Goal: Navigation & Orientation: Find specific page/section

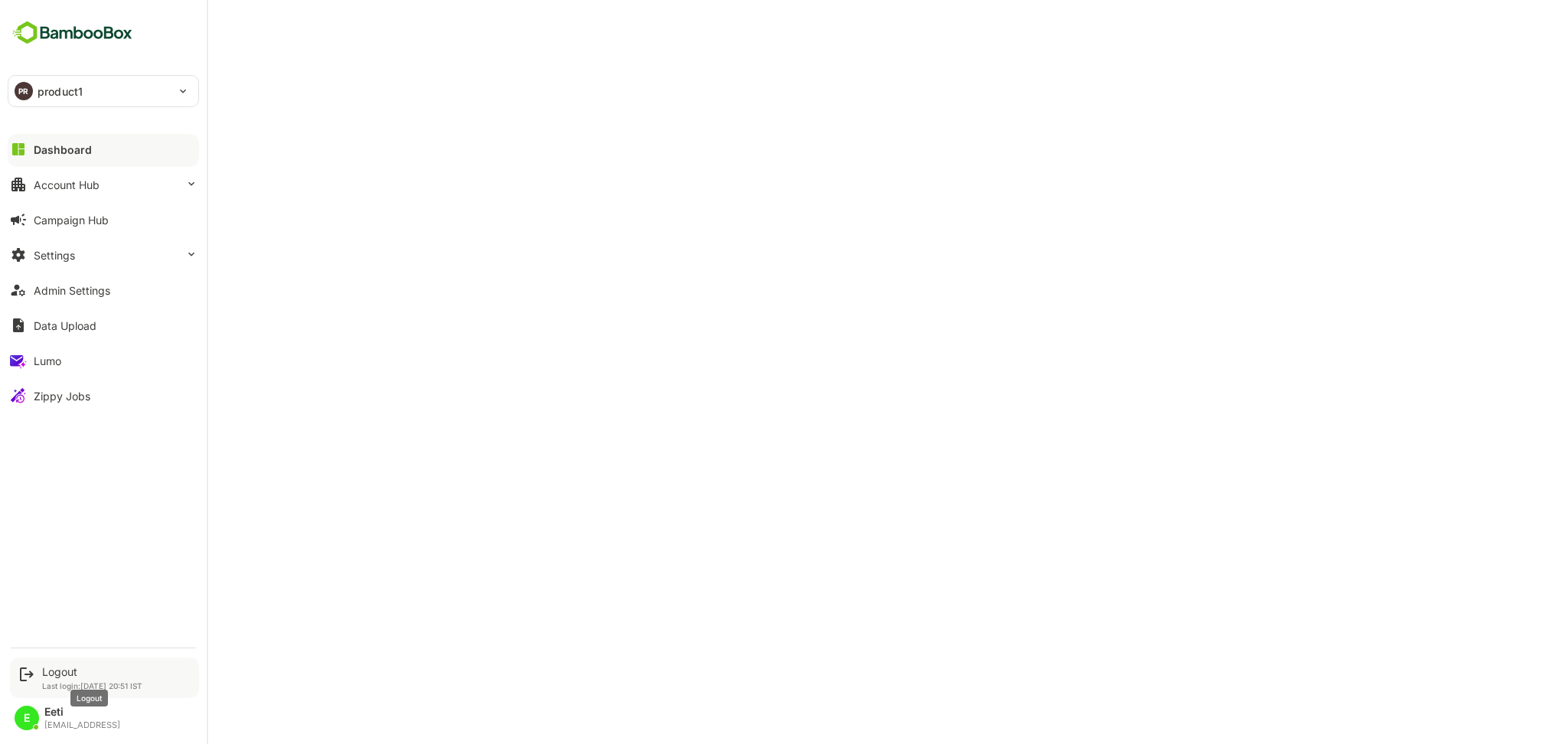
click at [56, 677] on div "Logout" at bounding box center [93, 671] width 100 height 13
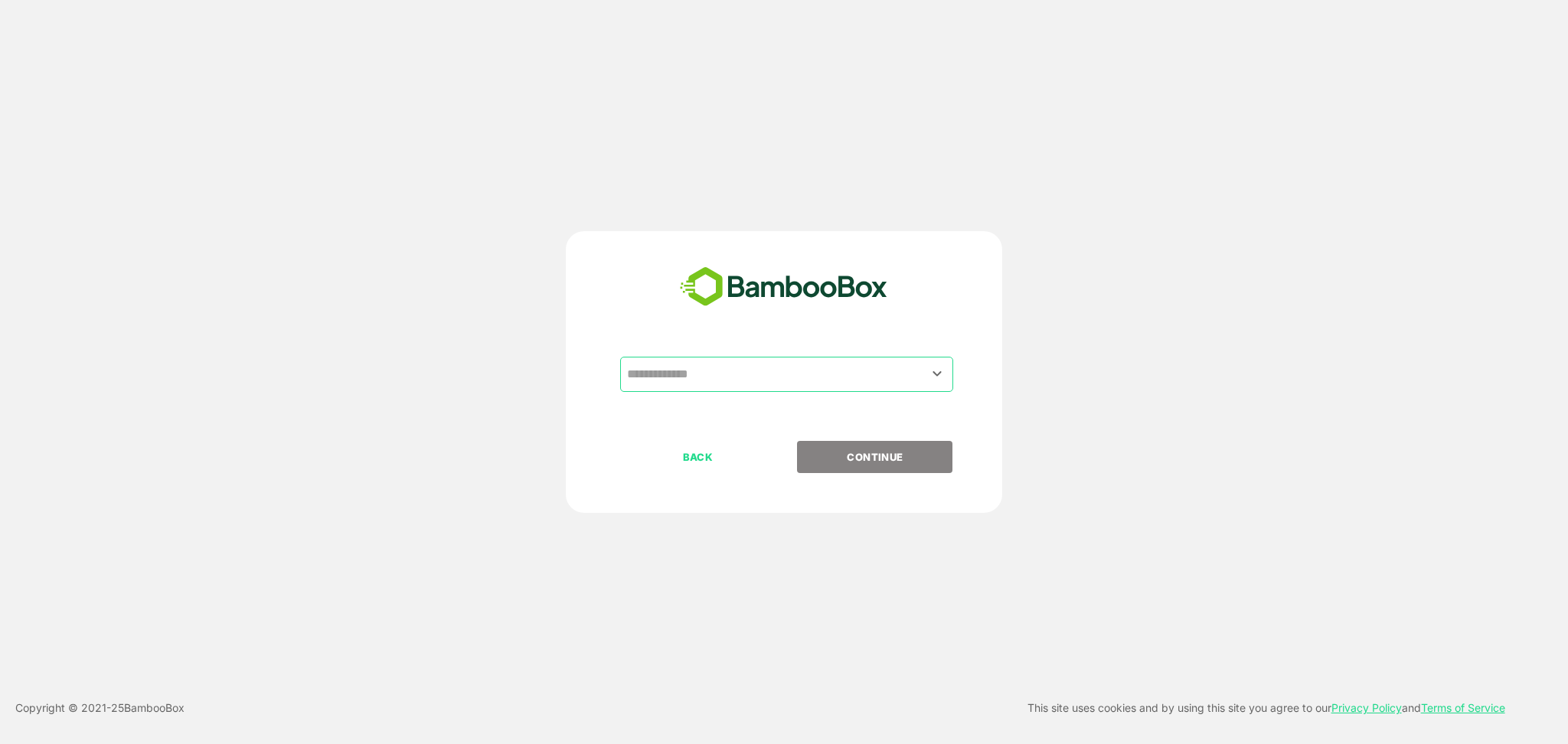
click at [749, 357] on div "​" at bounding box center [787, 374] width 333 height 35
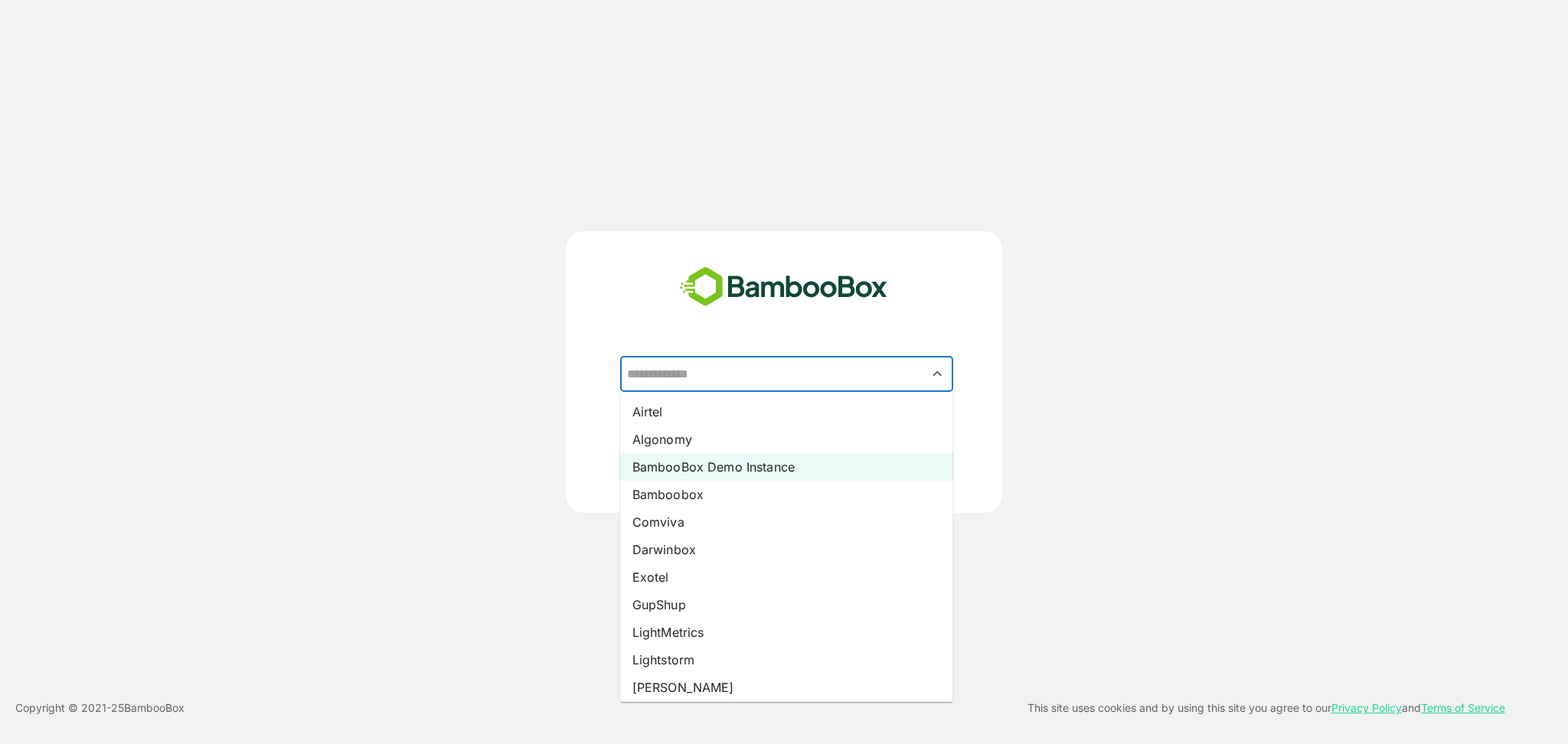
click at [678, 471] on li "BambooBox Demo Instance" at bounding box center [787, 467] width 333 height 28
type input "**********"
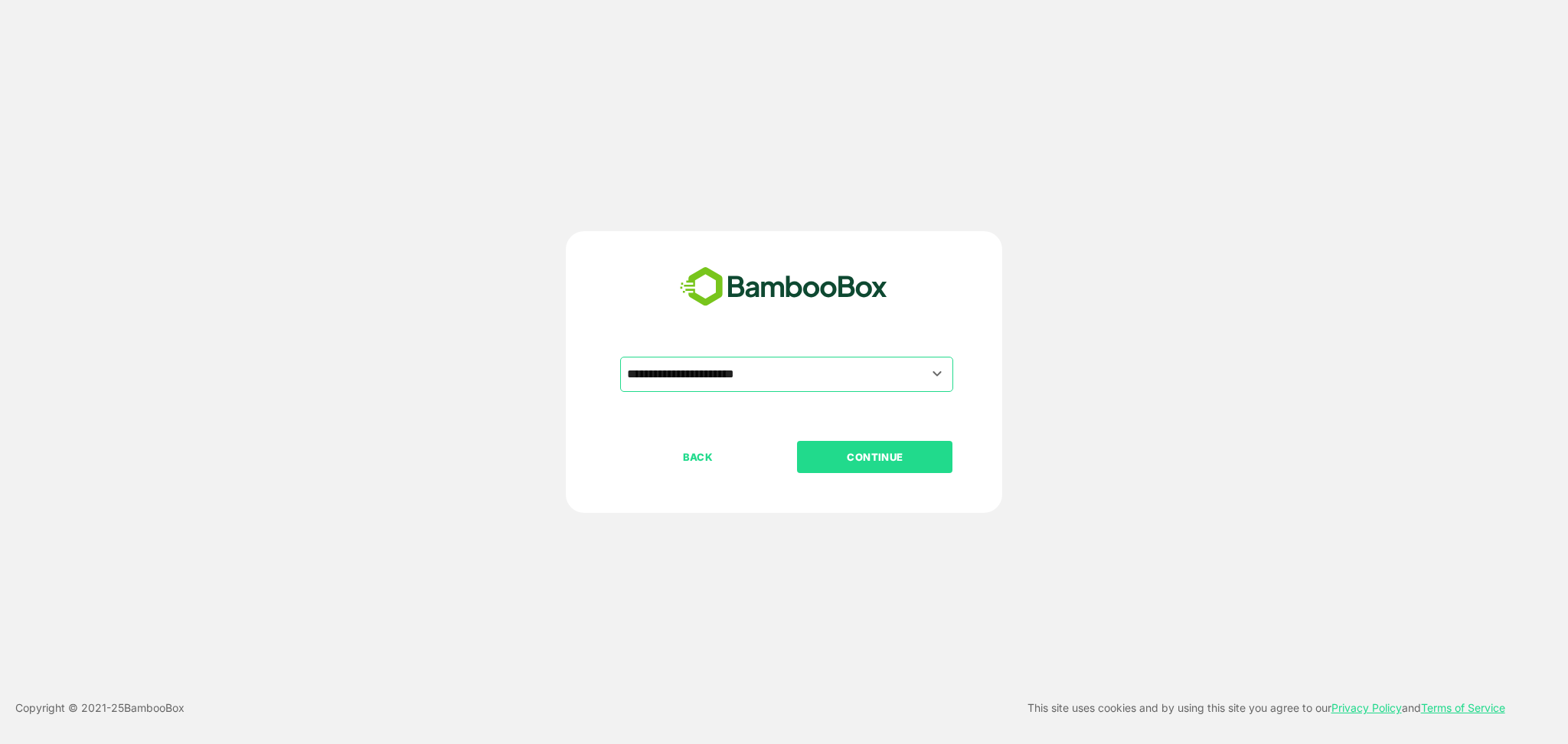
click at [849, 456] on p "CONTINUE" at bounding box center [875, 457] width 153 height 16
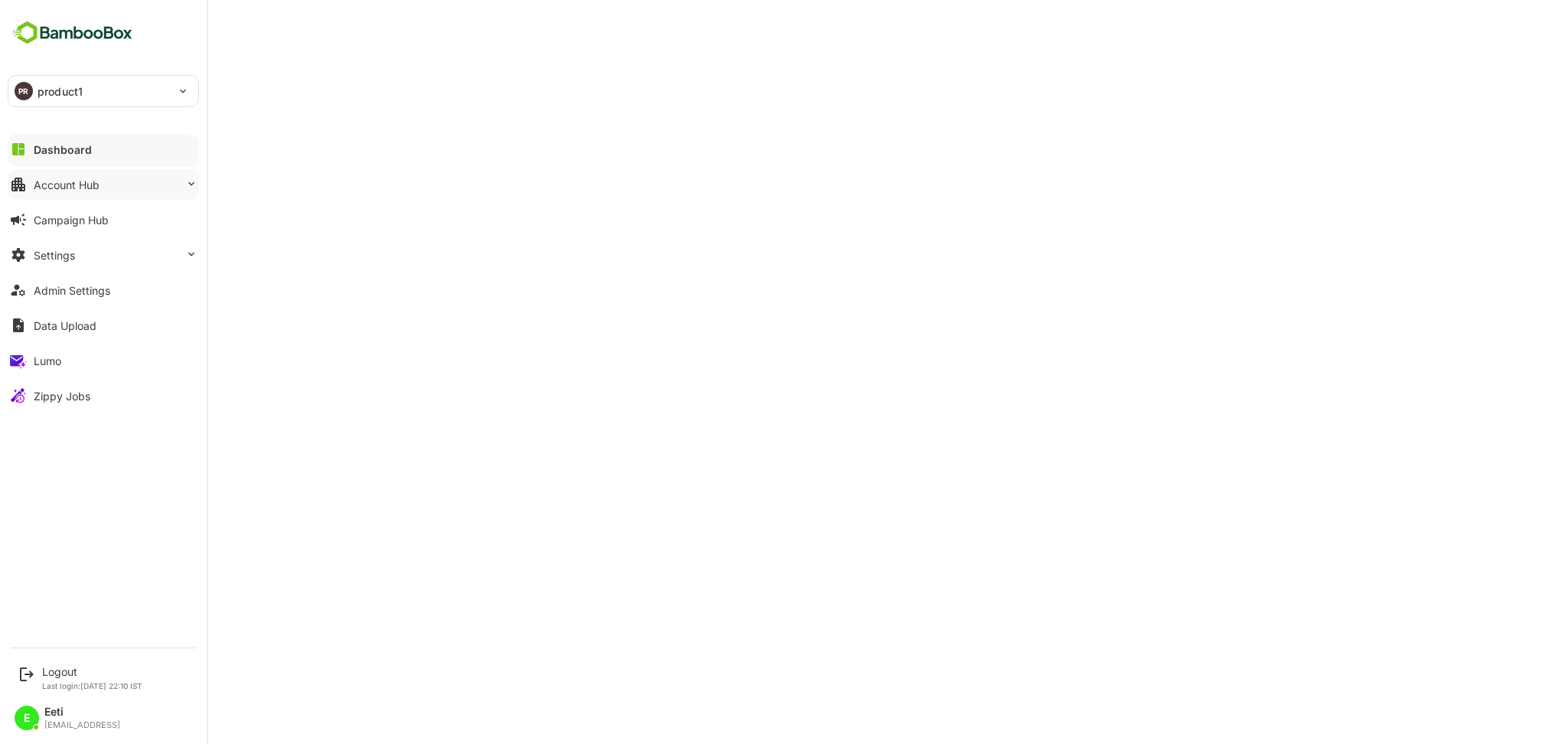
click at [68, 183] on div "Account Hub" at bounding box center [67, 184] width 66 height 13
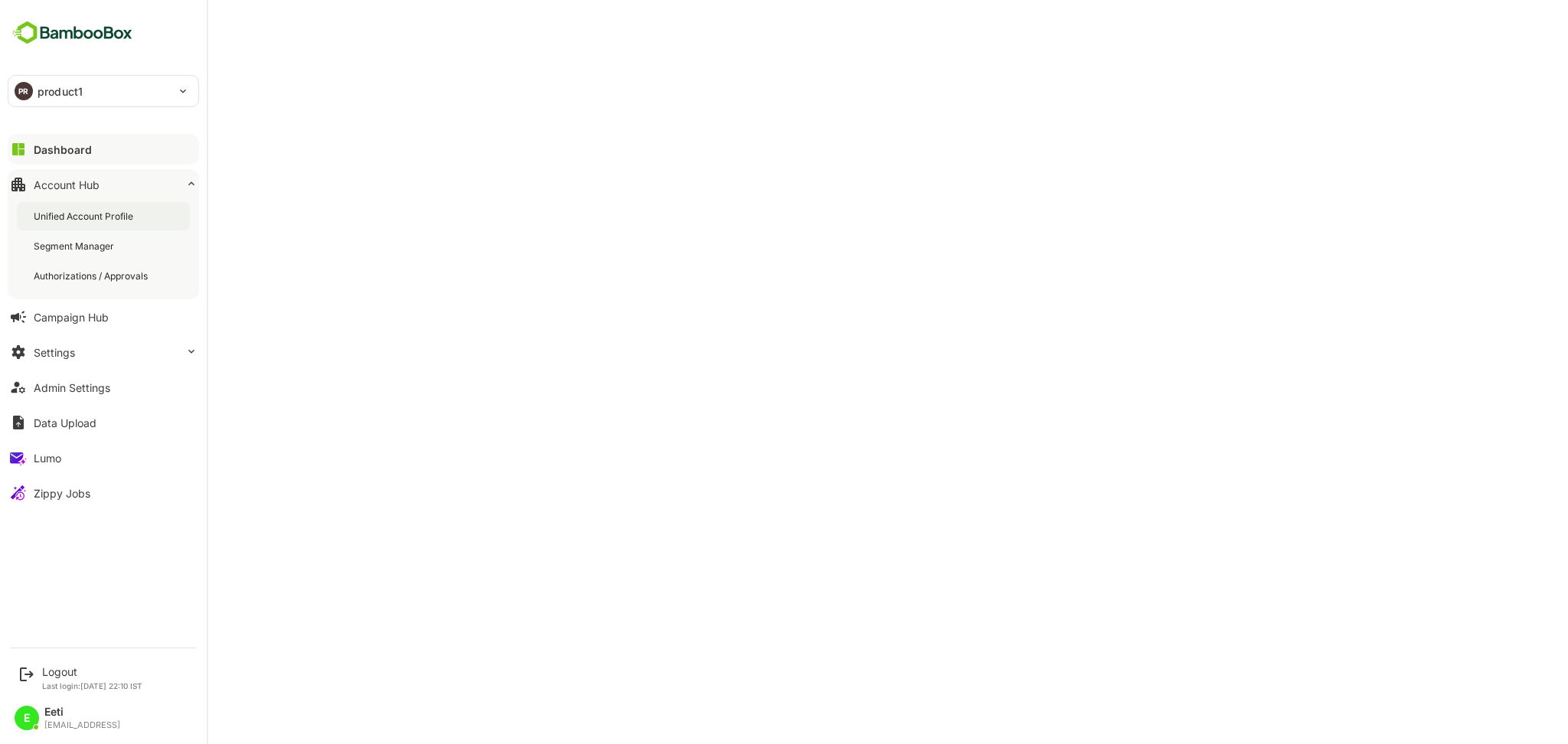
click at [87, 216] on div "Unified Account Profile" at bounding box center [85, 215] width 103 height 13
click at [106, 207] on div "Unified Account Profile" at bounding box center [103, 216] width 173 height 29
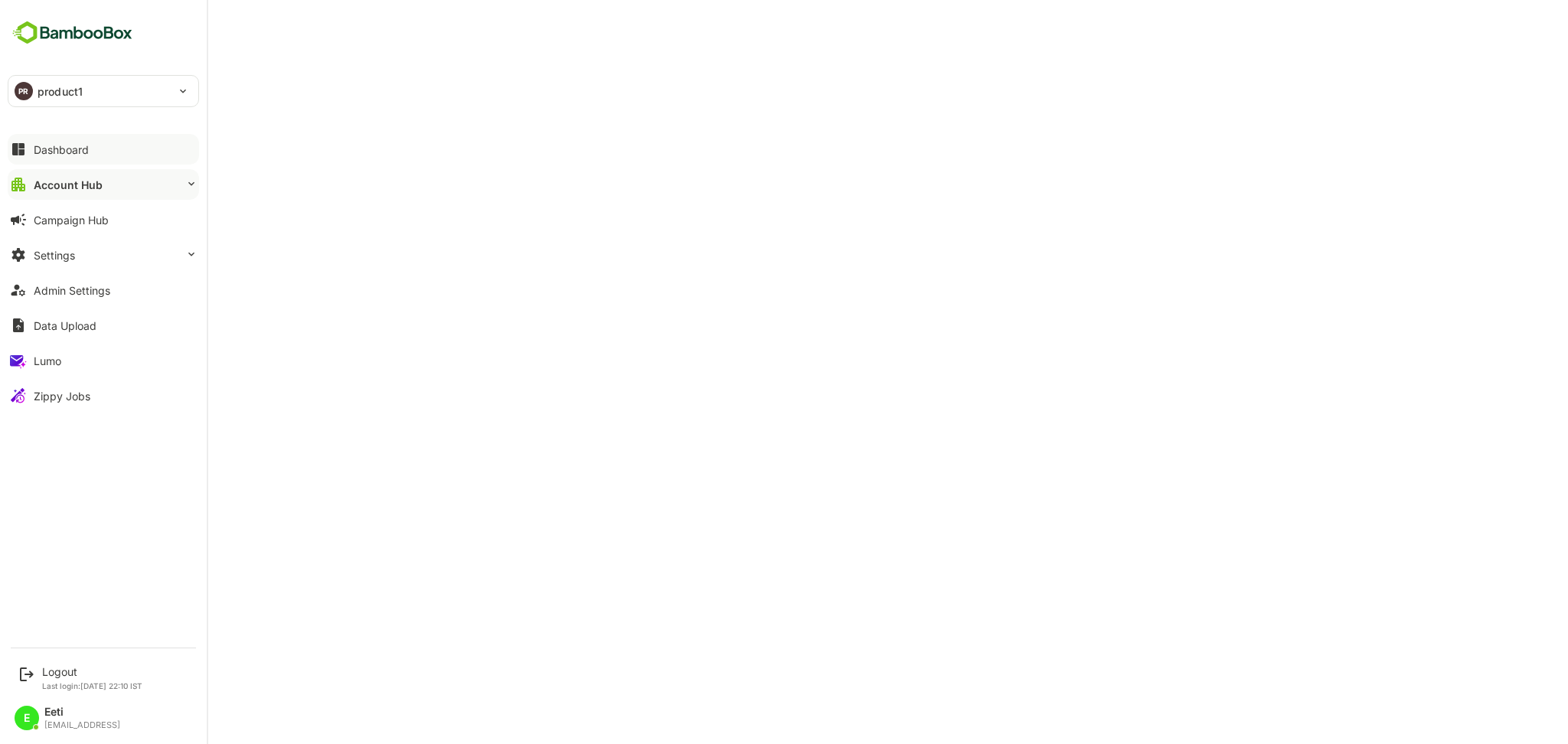
click at [118, 157] on button "Dashboard" at bounding box center [103, 149] width 191 height 30
click at [64, 675] on div "Logout" at bounding box center [93, 671] width 100 height 13
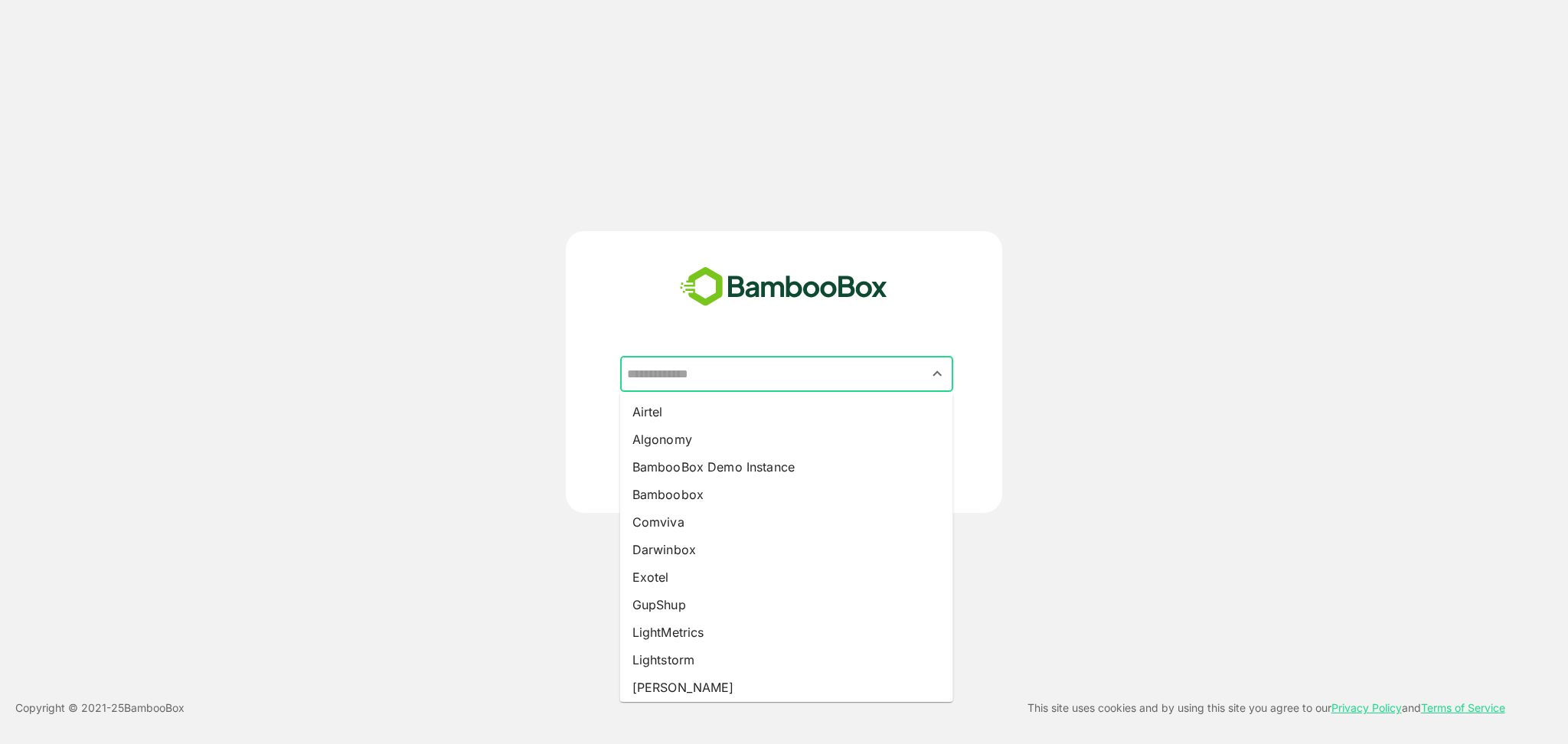
click at [831, 371] on input "text" at bounding box center [787, 375] width 327 height 29
click at [718, 465] on li "BambooBox Demo Instance" at bounding box center [787, 467] width 333 height 28
type input "**********"
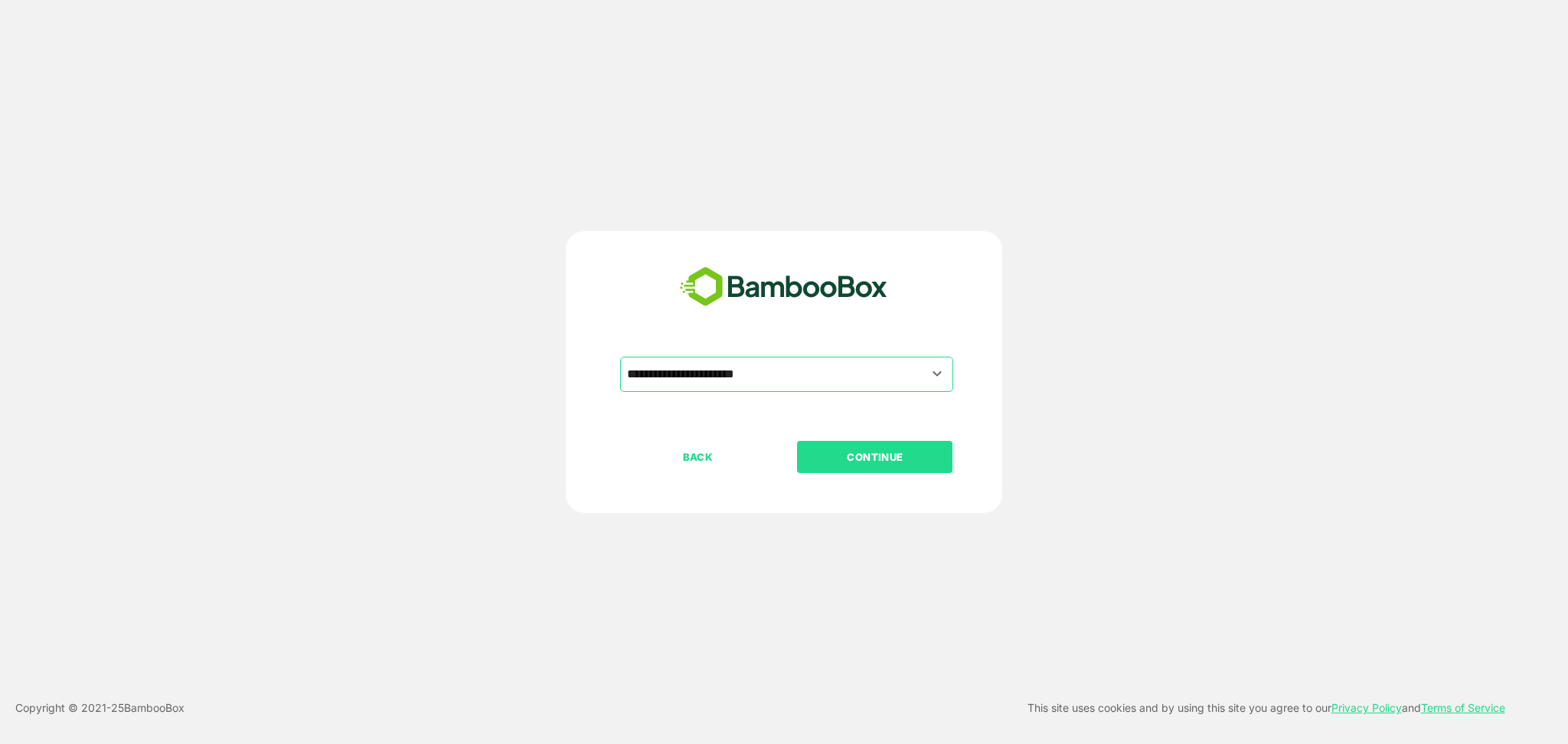
click at [851, 461] on p "CONTINUE" at bounding box center [875, 457] width 153 height 16
